Goal: Task Accomplishment & Management: Manage account settings

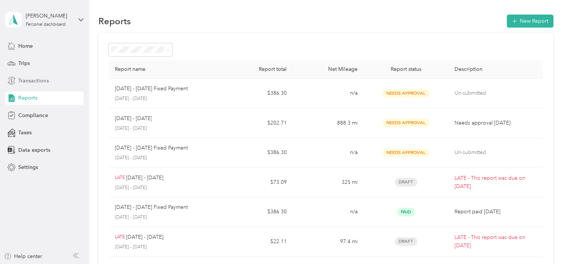
click at [44, 81] on span "Transactions" at bounding box center [33, 81] width 30 height 8
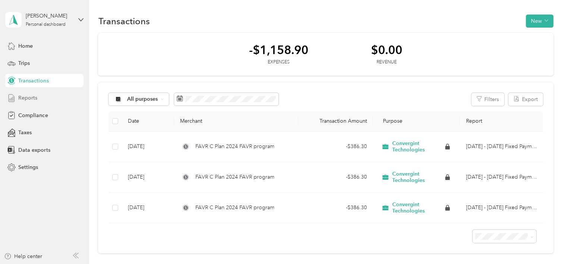
click at [35, 98] on span "Reports" at bounding box center [27, 98] width 19 height 8
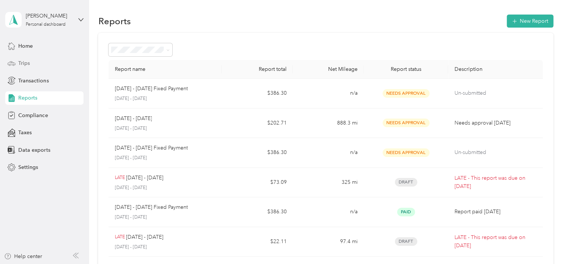
click at [38, 63] on div "Trips" at bounding box center [44, 63] width 78 height 13
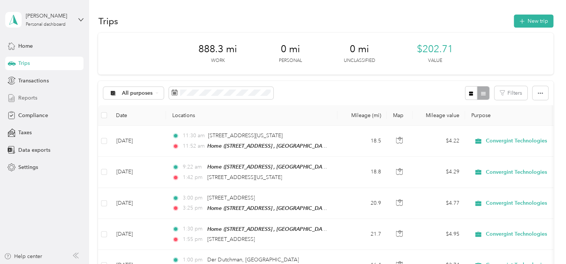
click at [24, 100] on span "Reports" at bounding box center [27, 98] width 19 height 8
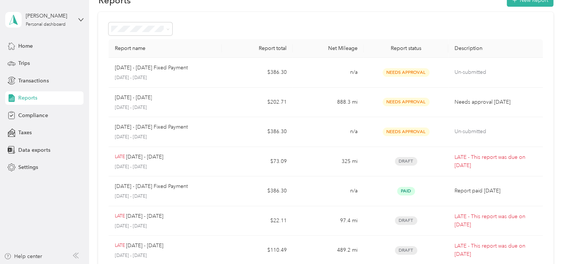
scroll to position [37, 0]
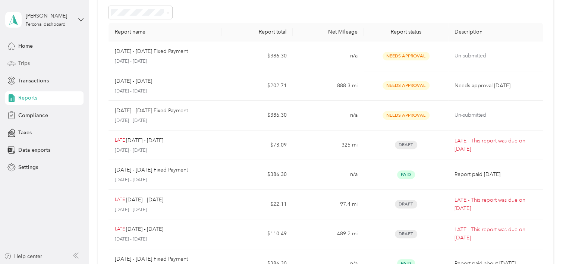
click at [23, 69] on div "Trips" at bounding box center [44, 63] width 78 height 13
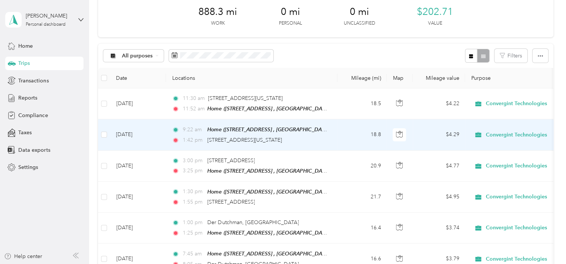
click at [159, 141] on td "[DATE]" at bounding box center [138, 134] width 56 height 31
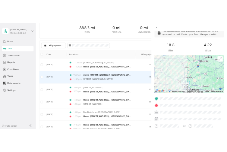
scroll to position [75, 0]
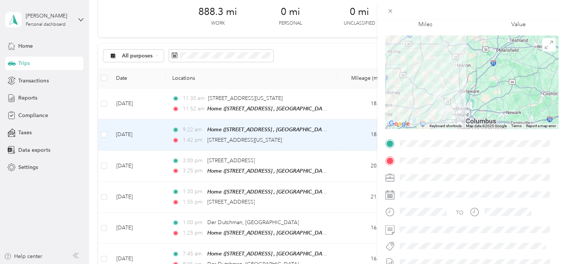
click at [161, 167] on div "Trip details This trip cannot be edited because it is either under review, appr…" at bounding box center [283, 132] width 566 height 264
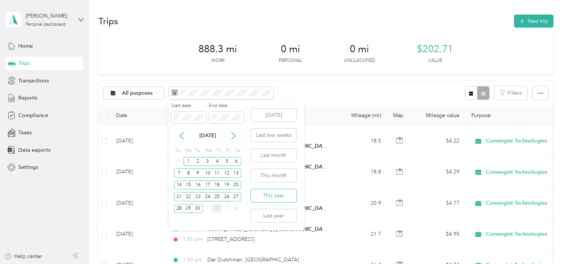
click at [269, 197] on button "This year" at bounding box center [274, 195] width 46 height 13
click at [183, 136] on icon at bounding box center [181, 135] width 7 height 7
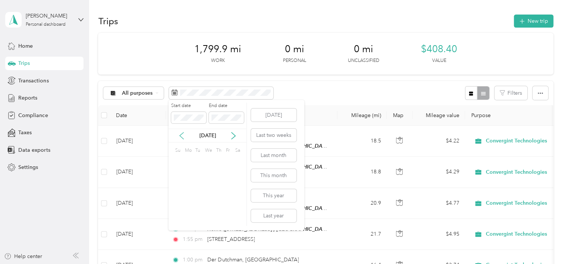
click at [183, 136] on icon at bounding box center [181, 135] width 7 height 7
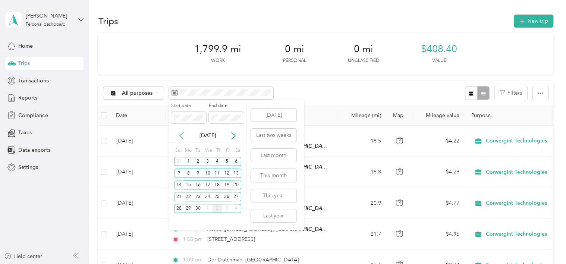
click at [183, 136] on icon at bounding box center [181, 135] width 7 height 7
click at [180, 220] on div "31" at bounding box center [179, 220] width 10 height 9
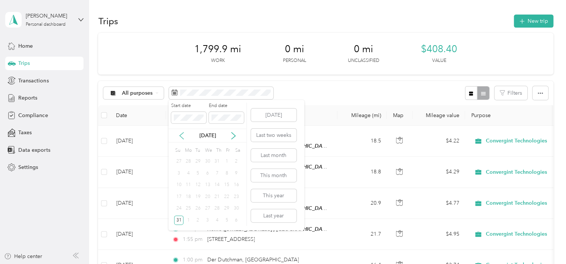
click at [179, 133] on icon at bounding box center [181, 135] width 7 height 7
click at [183, 134] on icon at bounding box center [181, 135] width 7 height 7
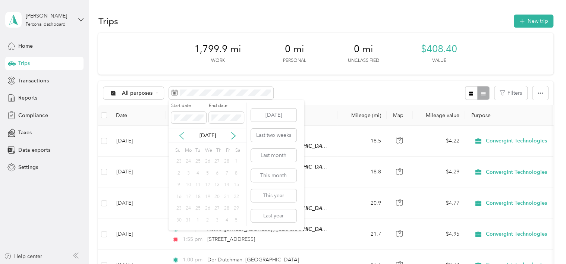
click at [183, 134] on icon at bounding box center [181, 135] width 7 height 7
click at [184, 134] on icon at bounding box center [181, 135] width 7 height 7
click at [207, 159] on div "1" at bounding box center [208, 161] width 10 height 9
click at [269, 196] on button "This year" at bounding box center [274, 195] width 46 height 13
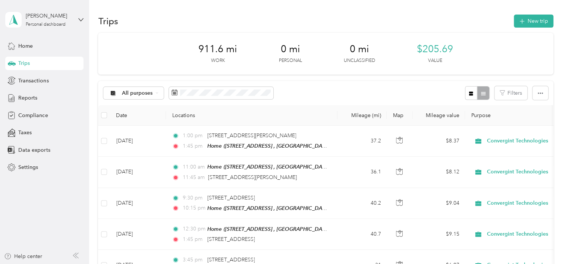
click at [335, 96] on div "All purposes Filters" at bounding box center [325, 93] width 455 height 24
click at [338, 89] on div "All purposes Filters" at bounding box center [325, 93] width 455 height 24
